Goal: Browse casually

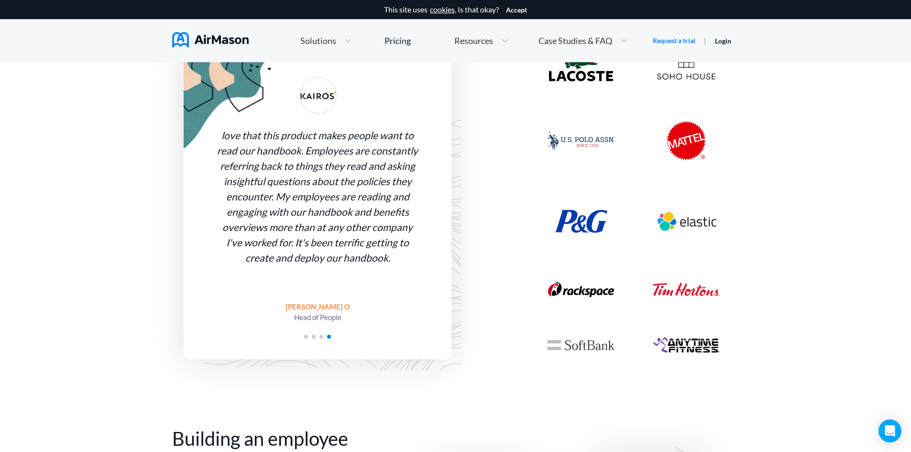
scroll to position [813, 0]
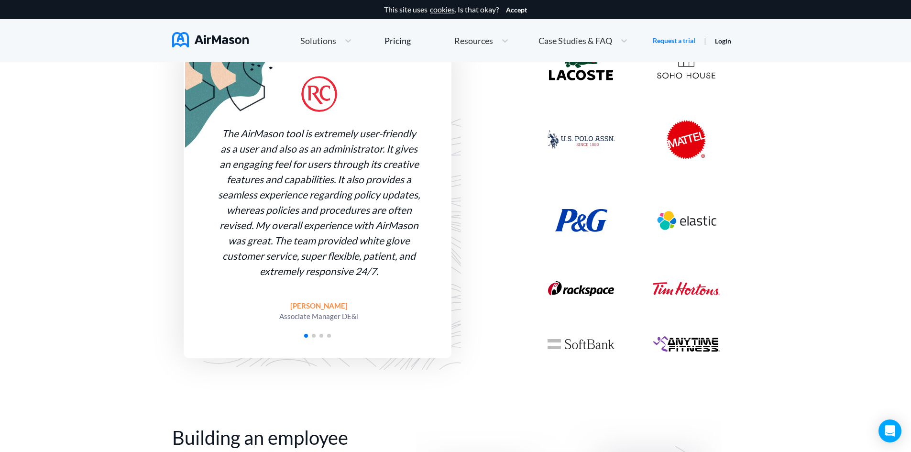
click at [185, 270] on div "love that this product makes people want to read our handbook. Employees are co…" at bounding box center [51, 201] width 268 height 313
click at [324, 240] on div "The AirMason tool is extremely user-friendly as a user and also as an administr…" at bounding box center [317, 202] width 205 height 153
click at [313, 336] on span "Go to slide 2" at bounding box center [314, 336] width 4 height 4
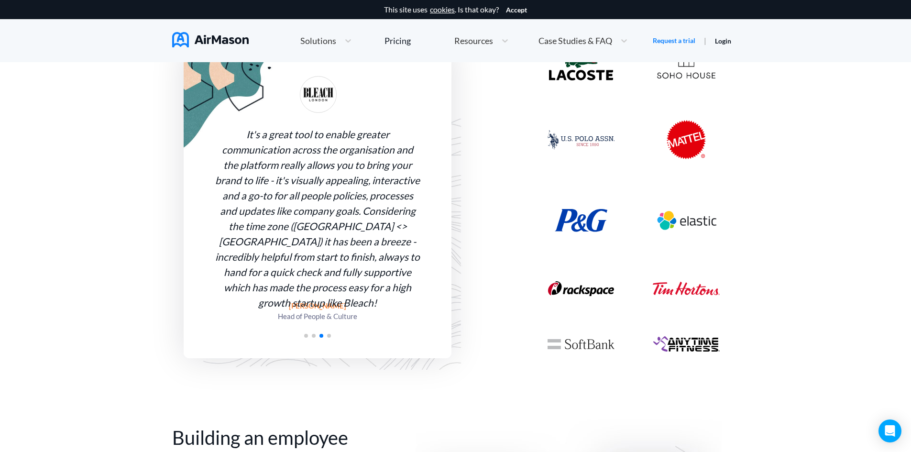
click at [313, 338] on div at bounding box center [318, 334] width 268 height 9
click at [314, 336] on span "Go to slide 2" at bounding box center [314, 336] width 4 height 4
click at [315, 336] on span "Go to slide 2" at bounding box center [314, 336] width 4 height 4
click at [264, 333] on div at bounding box center [318, 334] width 268 height 9
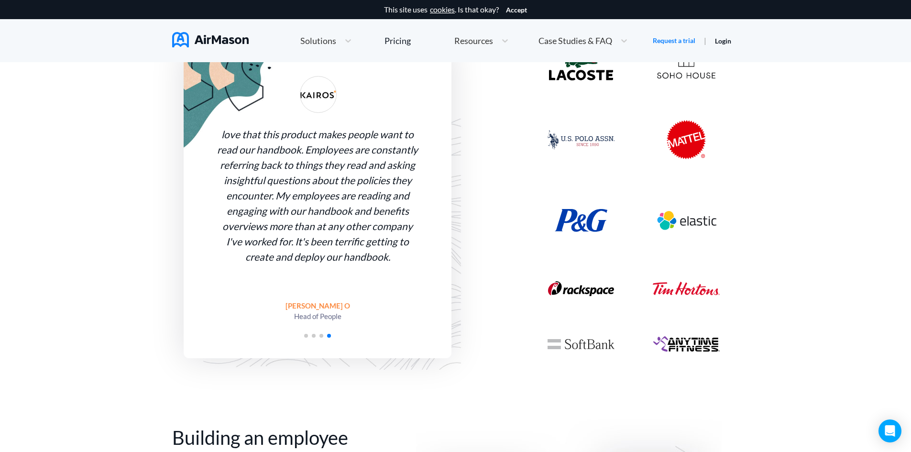
click at [267, 263] on div "love that this product makes people want to read our handbook. Employees are co…" at bounding box center [317, 196] width 205 height 138
click at [320, 336] on span "Go to slide 3" at bounding box center [321, 336] width 4 height 4
click at [321, 337] on span "Go to slide 3" at bounding box center [321, 336] width 4 height 4
click at [322, 334] on span "Go to slide 3" at bounding box center [321, 336] width 4 height 4
click at [318, 332] on div at bounding box center [318, 334] width 268 height 9
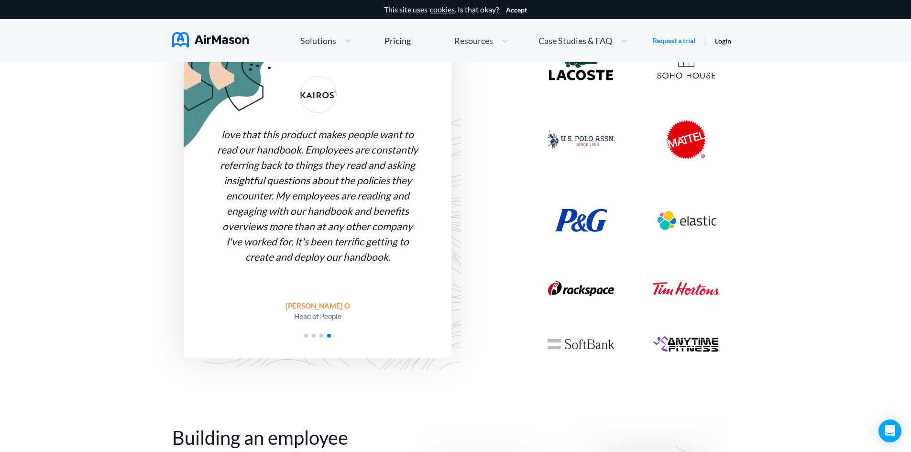
click at [321, 336] on span "Go to slide 3" at bounding box center [321, 336] width 4 height 4
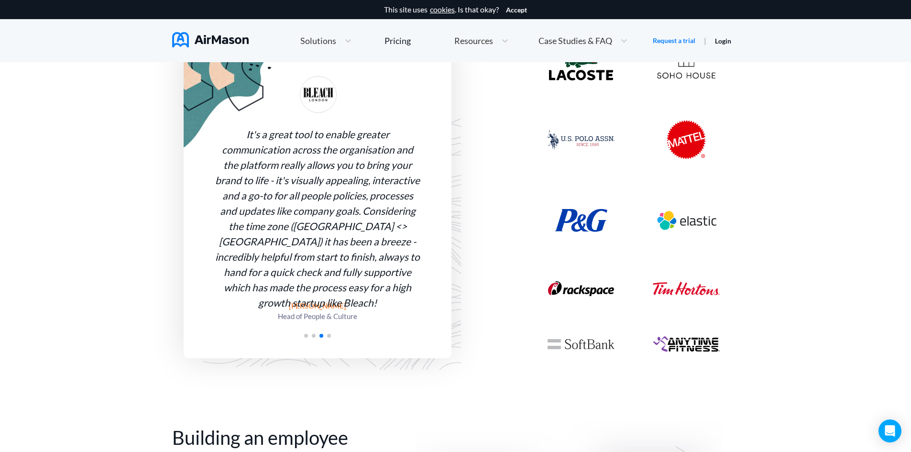
click at [345, 206] on div "It's a great tool to enable greater communication across the organisation and t…" at bounding box center [317, 219] width 205 height 184
click at [328, 336] on span "Go to slide 4" at bounding box center [329, 336] width 4 height 4
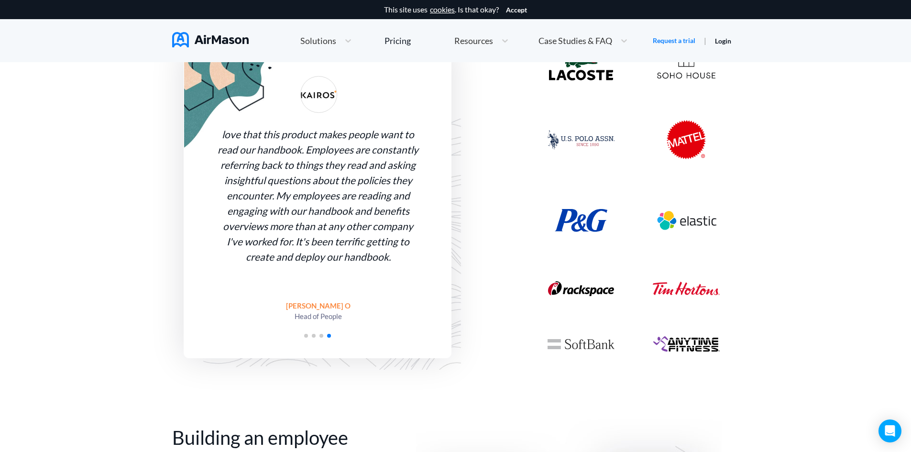
click at [360, 258] on div "love that this product makes people want to read our handbook. Employees are co…" at bounding box center [318, 196] width 205 height 138
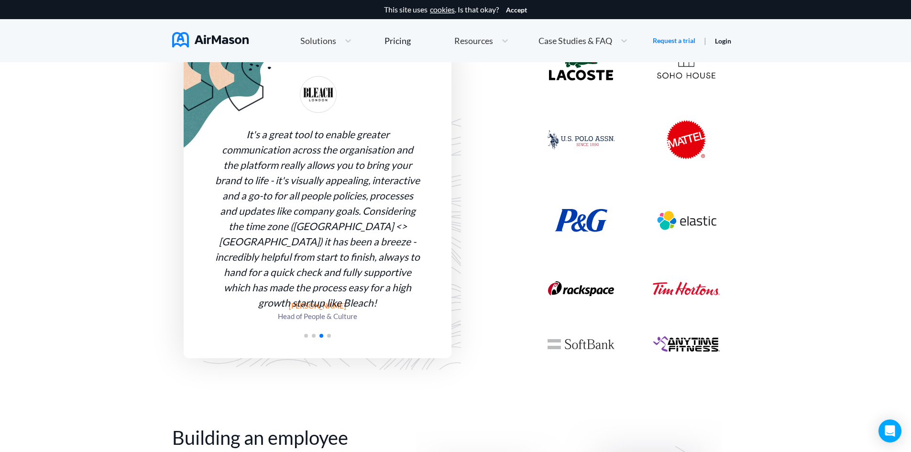
click at [339, 344] on div "It's a great tool to enable greater communication across the organisation and t…" at bounding box center [318, 201] width 268 height 313
click at [329, 337] on span "Go to slide 4" at bounding box center [329, 336] width 4 height 4
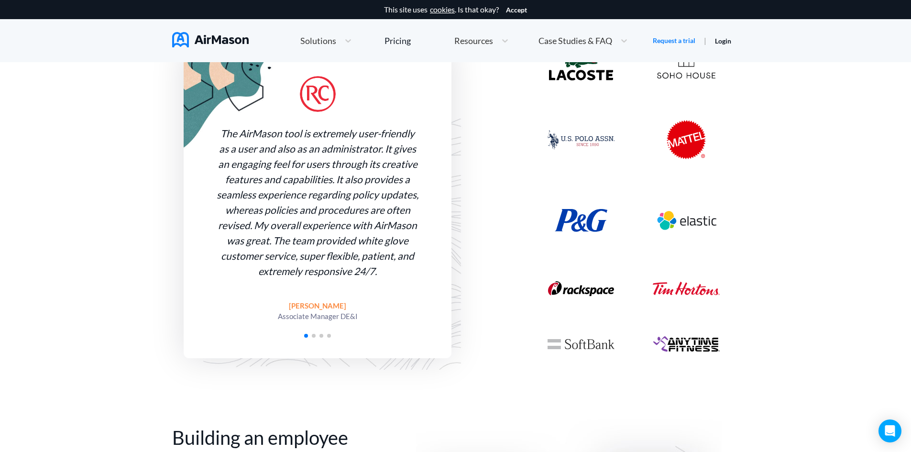
click at [330, 337] on span "Go to slide 4" at bounding box center [329, 336] width 4 height 4
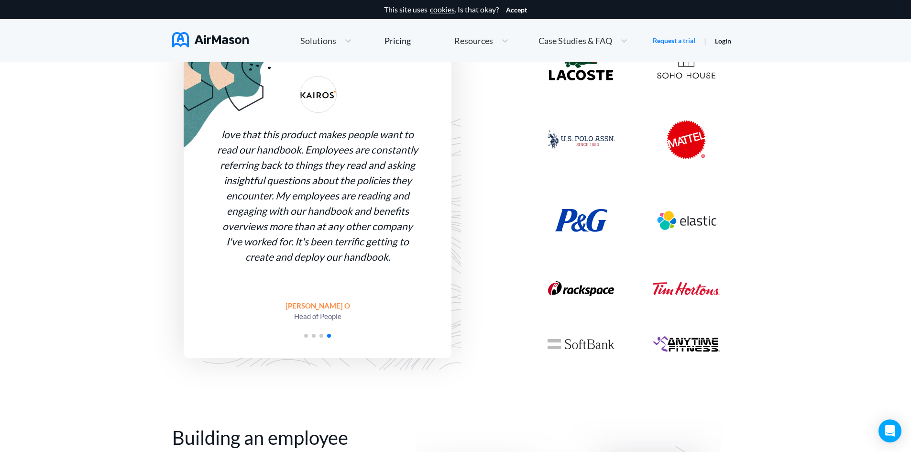
click at [399, 280] on div "love that this product makes people want to read our handbook. Employees are co…" at bounding box center [318, 201] width 268 height 313
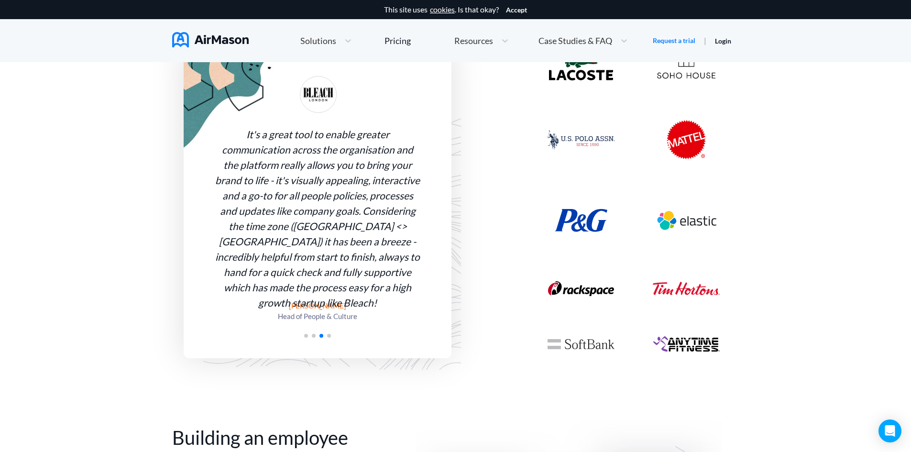
click at [332, 335] on div at bounding box center [318, 334] width 268 height 9
click at [329, 336] on span "Go to slide 4" at bounding box center [329, 336] width 4 height 4
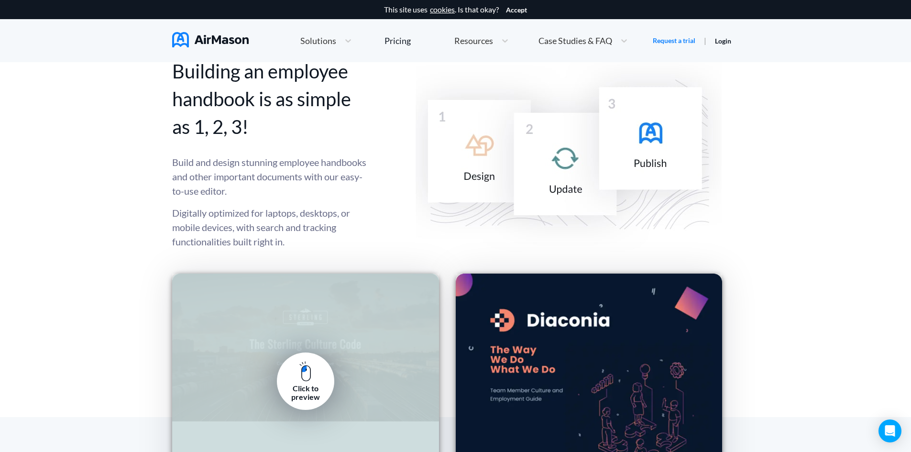
scroll to position [1195, 0]
